Goal: Task Accomplishment & Management: Complete application form

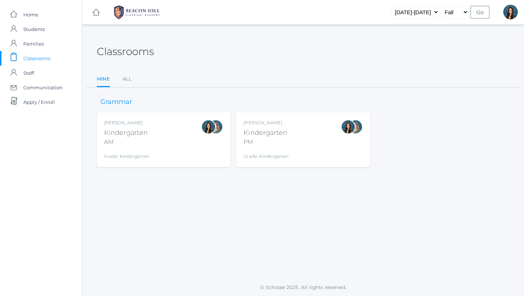
click at [124, 140] on div "AM" at bounding box center [126, 142] width 45 height 9
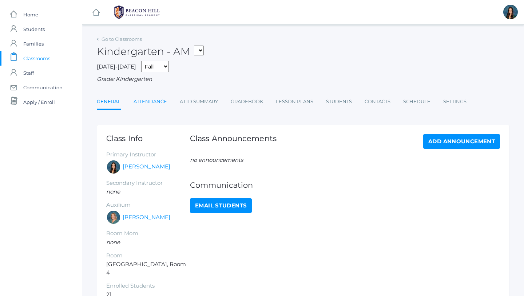
click at [150, 99] on link "Attendance" at bounding box center [151, 101] width 34 height 15
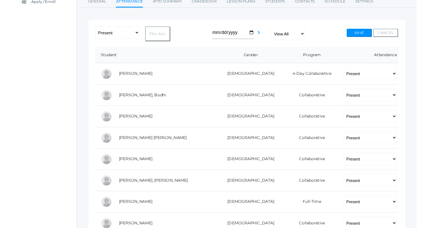
scroll to position [101, 0]
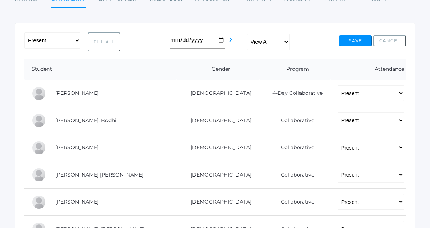
click at [107, 43] on button "Fill All" at bounding box center [104, 41] width 33 height 19
select select "P"
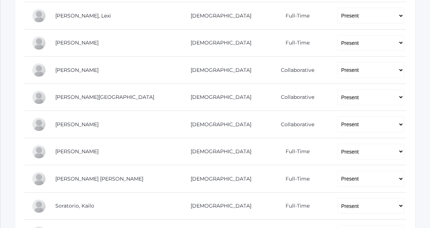
scroll to position [438, 0]
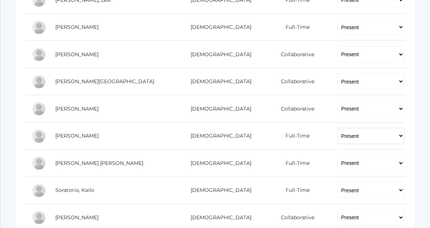
click at [338, 135] on select "-- Present Present-At-Home Tardy Excused Tardy Unexcused Absent Excused Absent …" at bounding box center [371, 136] width 67 height 16
select select
click at [338, 128] on select "-- Present Present-At-Home Tardy Excused Tardy Unexcused Absent Excused Absent …" at bounding box center [371, 136] width 67 height 16
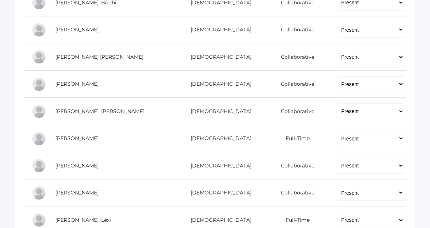
scroll to position [219, 0]
click at [338, 30] on select "-- Present Present-At-Home Tardy Excused Tardy Unexcused Absent Excused Absent …" at bounding box center [371, 29] width 67 height 16
select select
click at [338, 21] on select "-- Present Present-At-Home Tardy Excused Tardy Unexcused Absent Excused Absent …" at bounding box center [371, 29] width 67 height 16
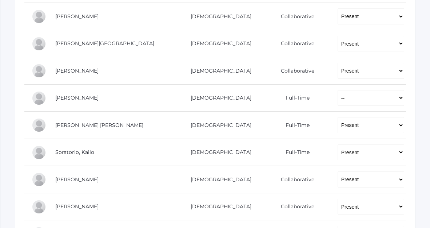
scroll to position [579, 0]
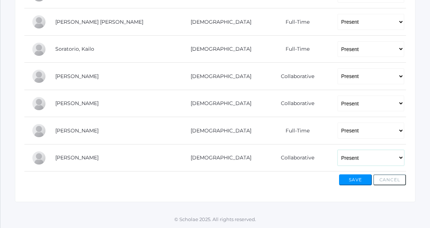
click at [342, 154] on select "-- Present Present-At-Home Tardy Excused Tardy Unexcused Absent Excused Absent …" at bounding box center [371, 158] width 67 height 16
click at [338, 150] on select "-- Present Present-At-Home Tardy Excused Tardy Unexcused Absent Excused Absent …" at bounding box center [371, 158] width 67 height 16
click at [341, 150] on select "-- Present Present-At-Home Tardy Excused Tardy Unexcused Absent Excused Absent …" at bounding box center [371, 158] width 67 height 16
select select "P"
click at [338, 150] on select "-- Present Present-At-Home Tardy Excused Tardy Unexcused Absent Excused Absent …" at bounding box center [371, 158] width 67 height 16
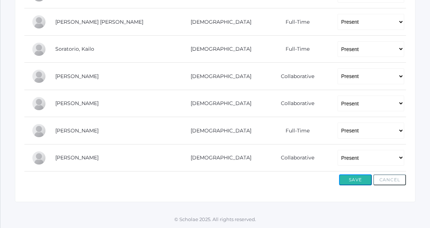
click at [351, 176] on button "Save" at bounding box center [355, 179] width 33 height 11
